Goal: Task Accomplishment & Management: Use online tool/utility

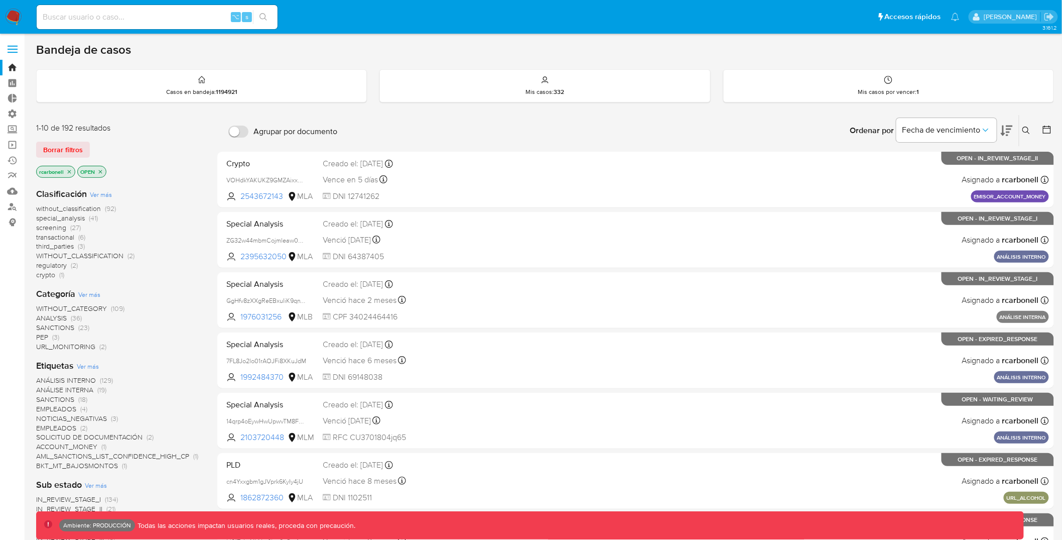
click at [10, 52] on span at bounding box center [13, 53] width 10 height 2
click at [0, 0] on input "checkbox" at bounding box center [0, 0] width 0 height 0
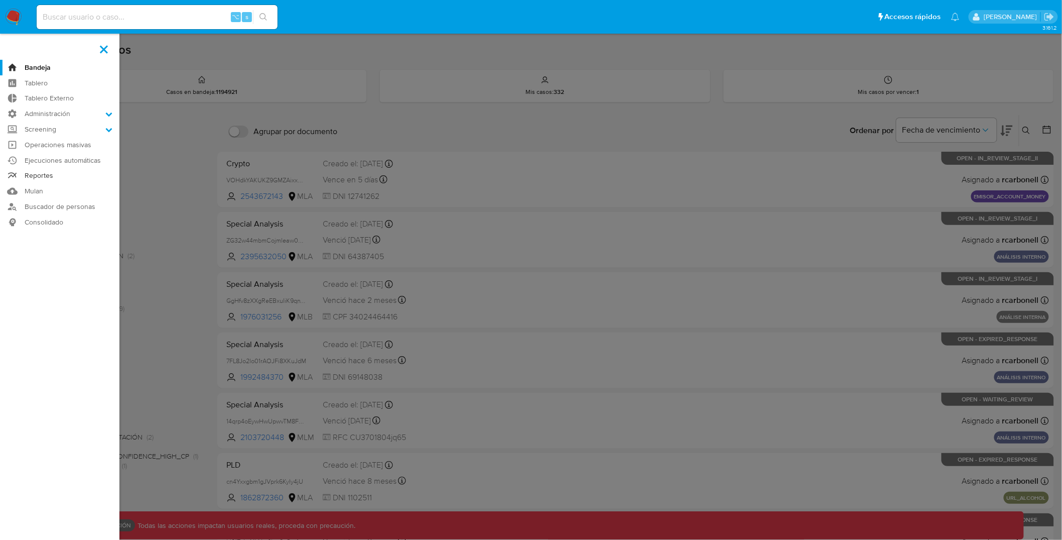
click at [55, 174] on link "Reportes" at bounding box center [59, 176] width 119 height 16
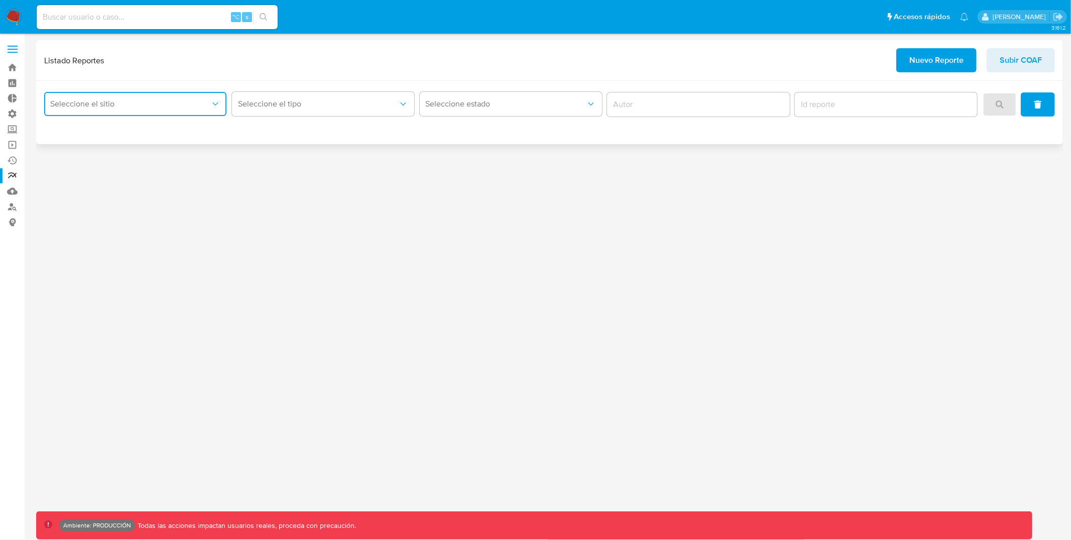
click at [207, 104] on span "Seleccione el sitio" at bounding box center [130, 104] width 160 height 10
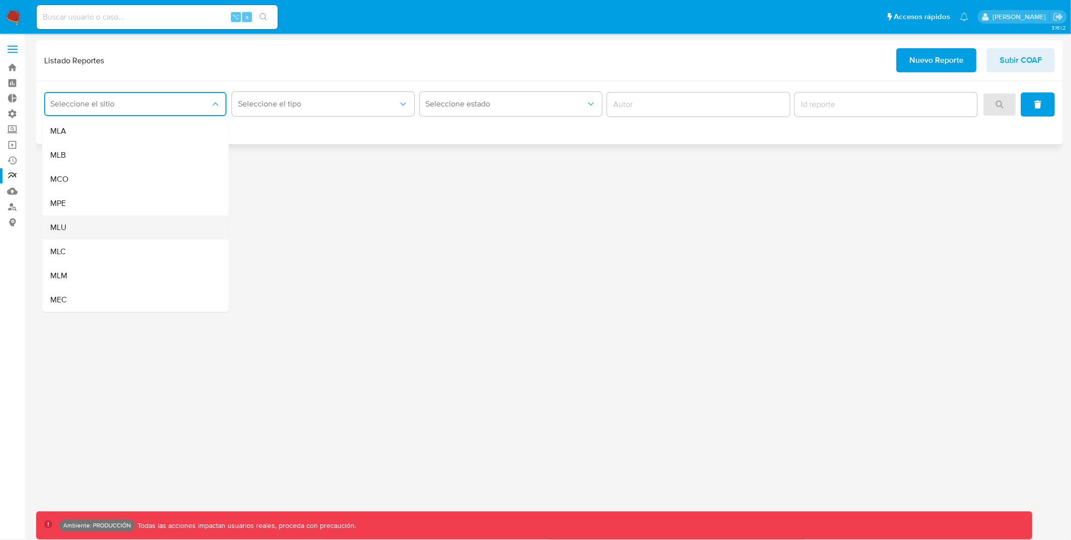
click at [78, 229] on div "MLU" at bounding box center [132, 227] width 165 height 24
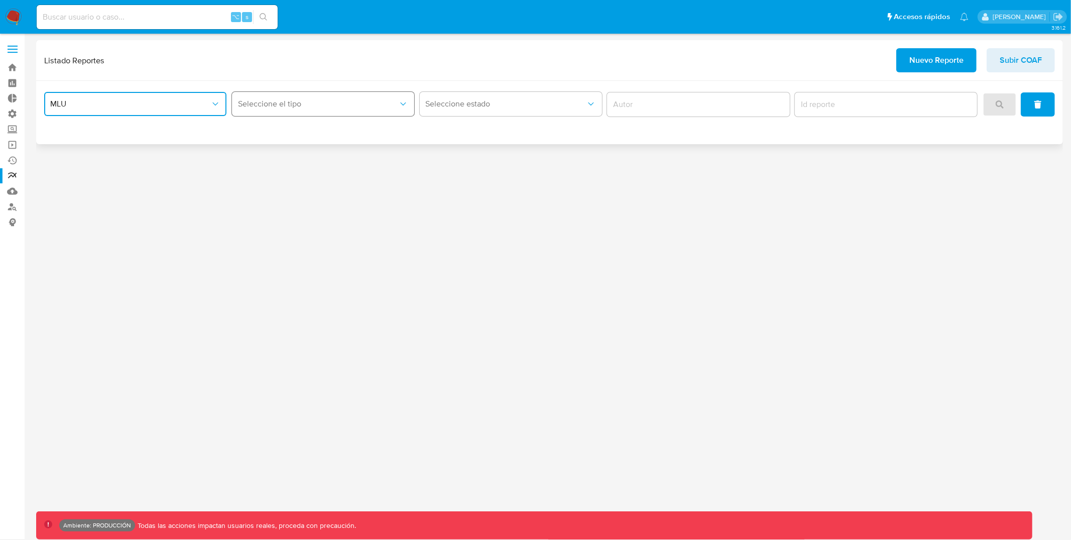
click at [337, 95] on button "Seleccione el tipo" at bounding box center [323, 104] width 182 height 24
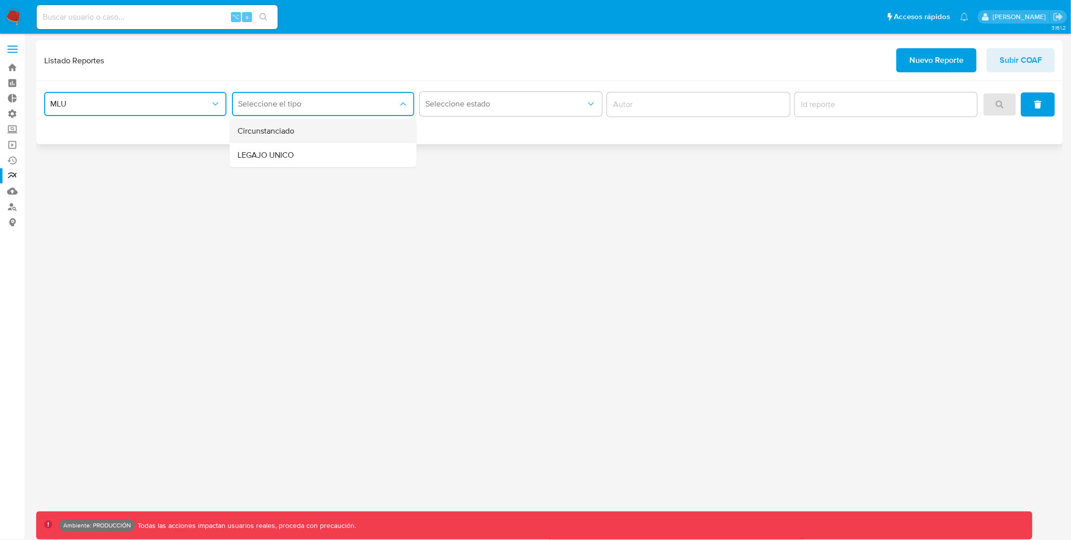
click at [293, 135] on span "Circunstanciado" at bounding box center [265, 131] width 57 height 10
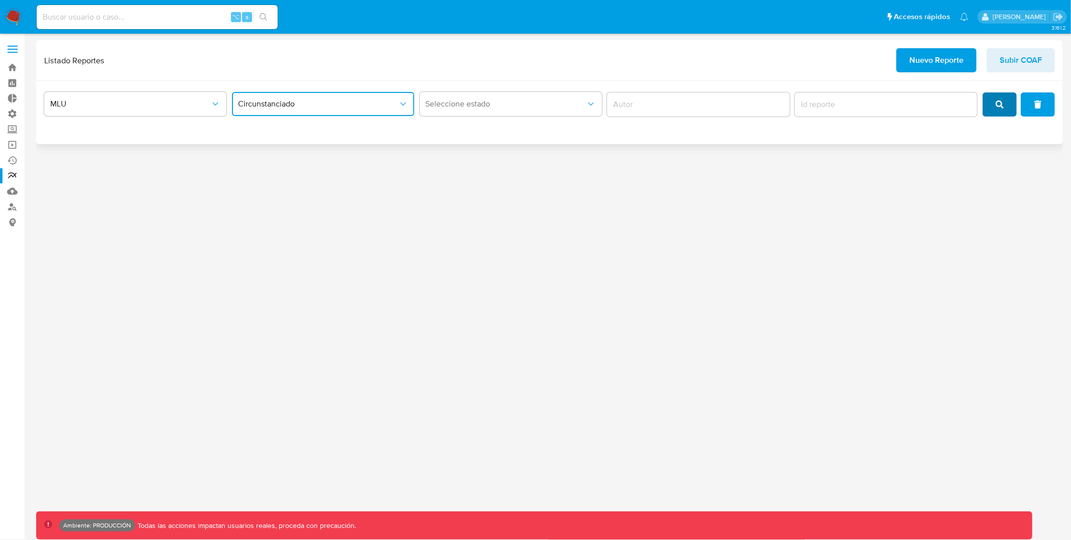
click at [1002, 107] on icon "search" at bounding box center [999, 104] width 8 height 8
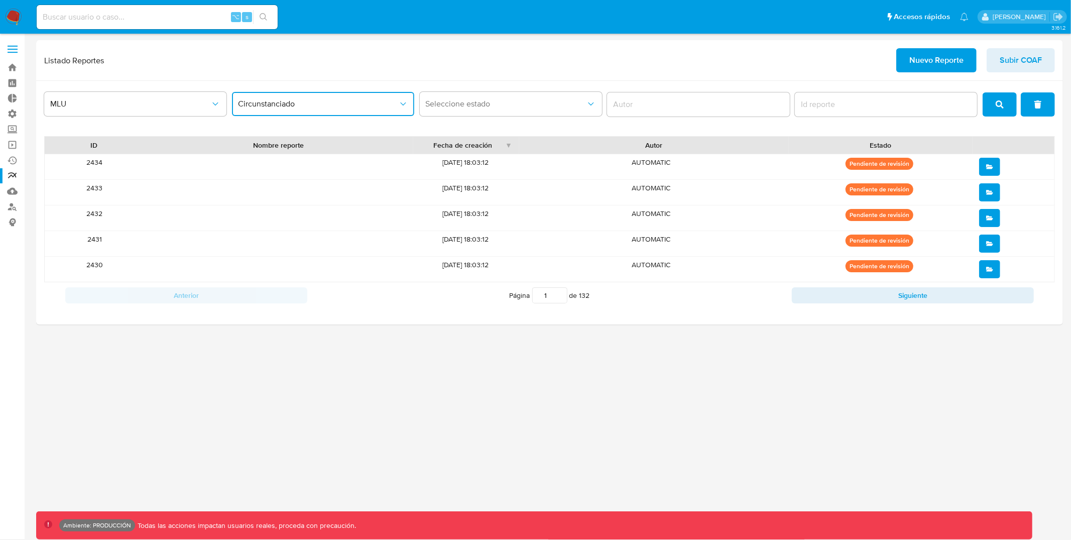
click at [303, 111] on button "Circunstanciado" at bounding box center [323, 104] width 182 height 24
click at [693, 58] on div "Listado Reportes Nuevo Reporte Subir COAF" at bounding box center [549, 60] width 1010 height 24
